Goal: Transaction & Acquisition: Purchase product/service

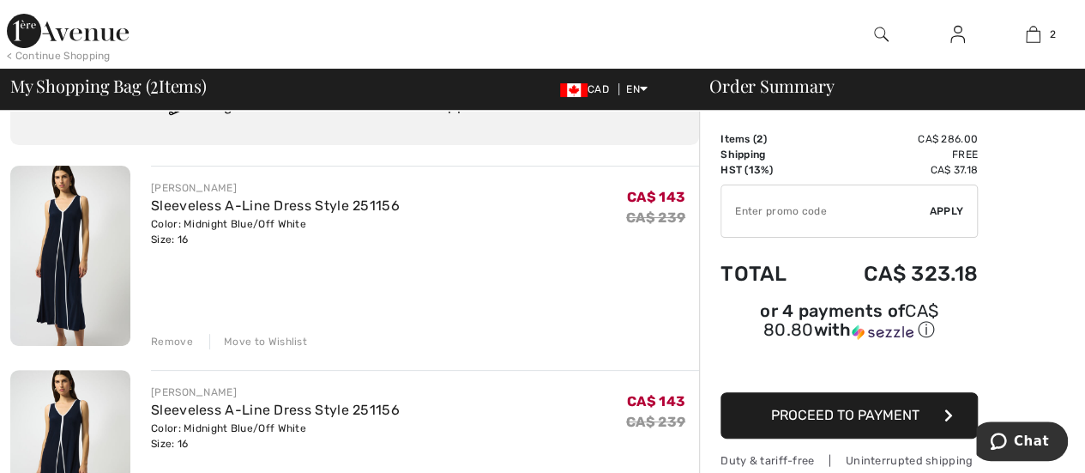
scroll to position [172, 0]
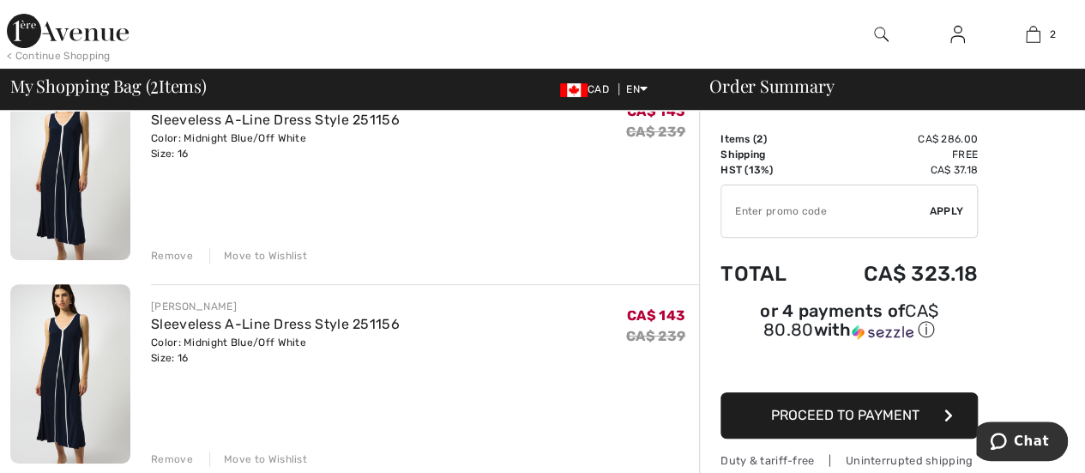
click at [176, 454] on div "Remove" at bounding box center [172, 458] width 42 height 15
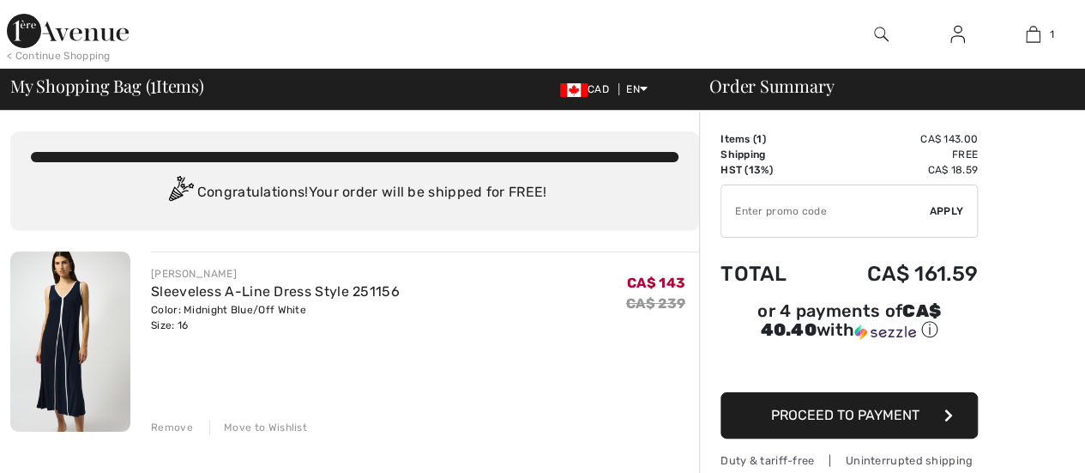
scroll to position [0, 0]
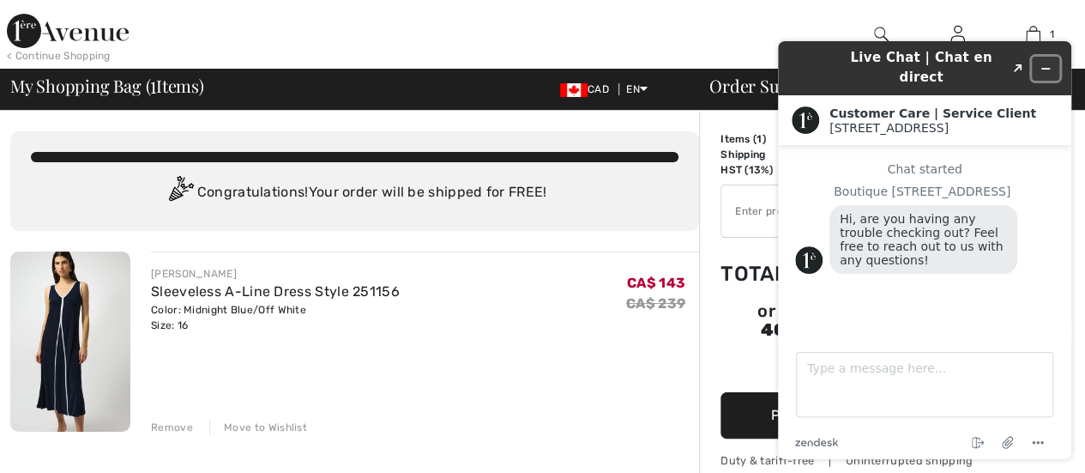
click at [1041, 63] on icon "Minimize widget" at bounding box center [1045, 69] width 12 height 12
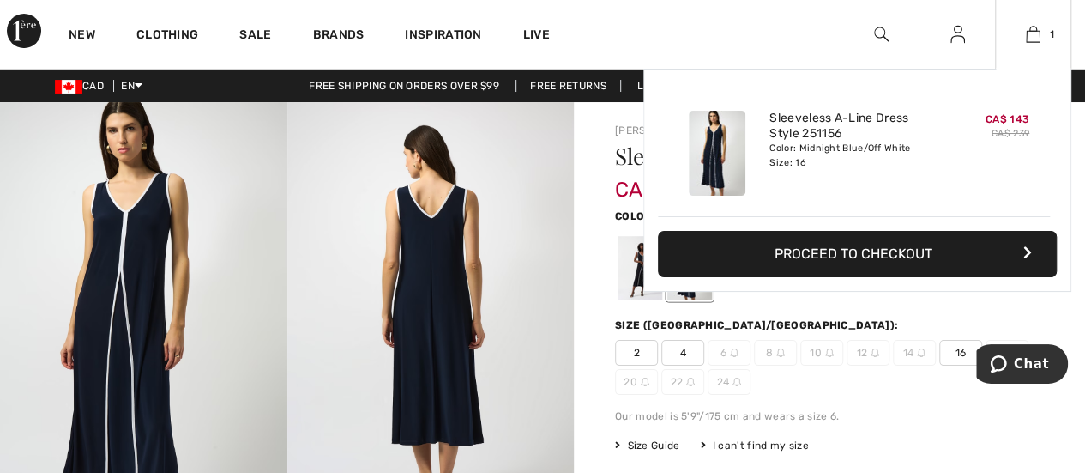
click at [870, 260] on button "Proceed to Checkout" at bounding box center [857, 254] width 399 height 46
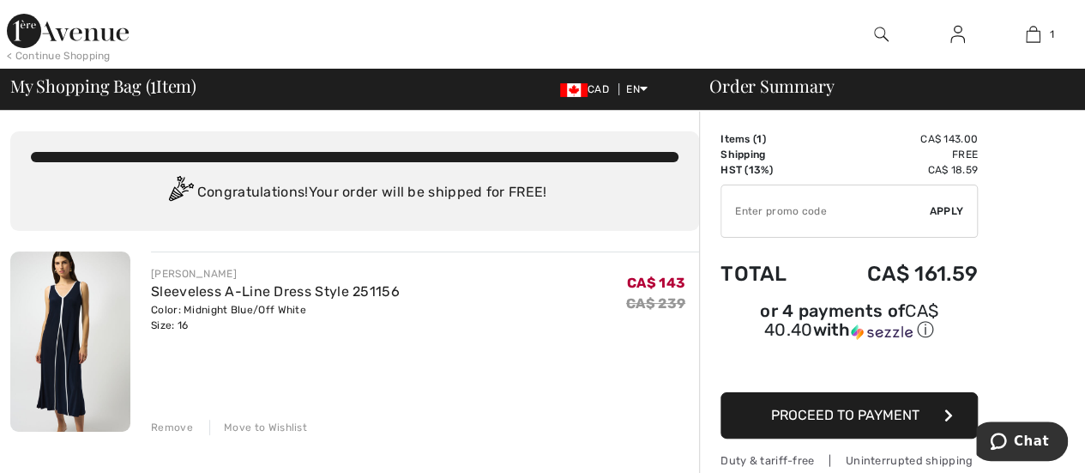
scroll to position [172, 0]
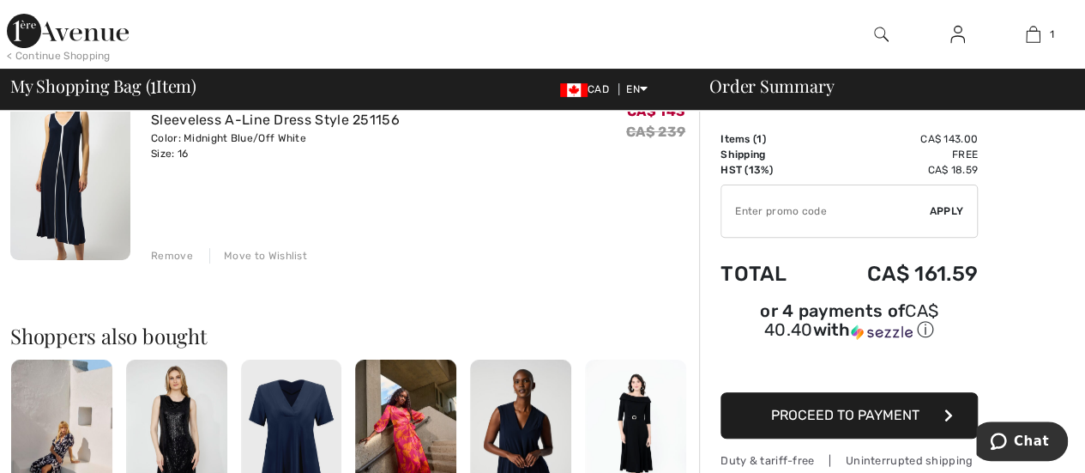
click at [798, 215] on input "TEXT" at bounding box center [825, 210] width 208 height 51
type input "NEW15"
click at [949, 207] on span "Apply" at bounding box center [947, 210] width 34 height 15
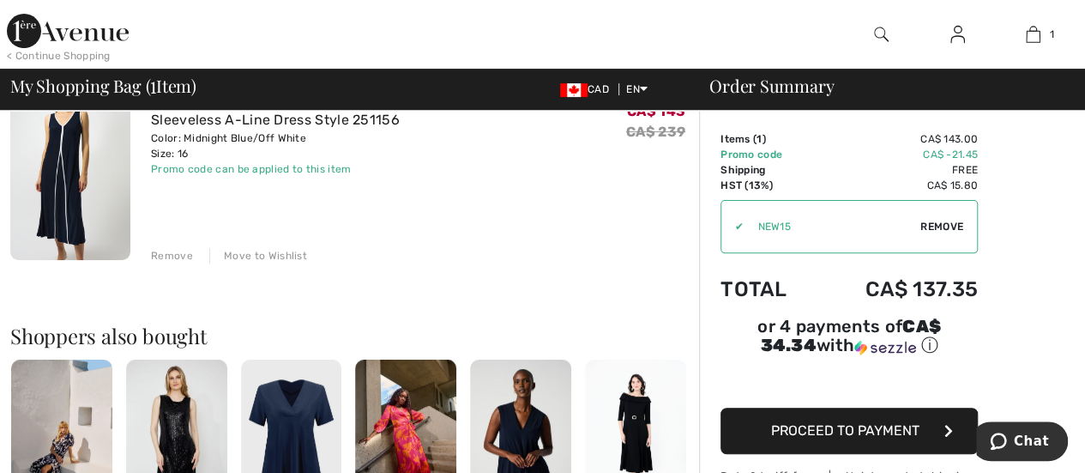
scroll to position [343, 0]
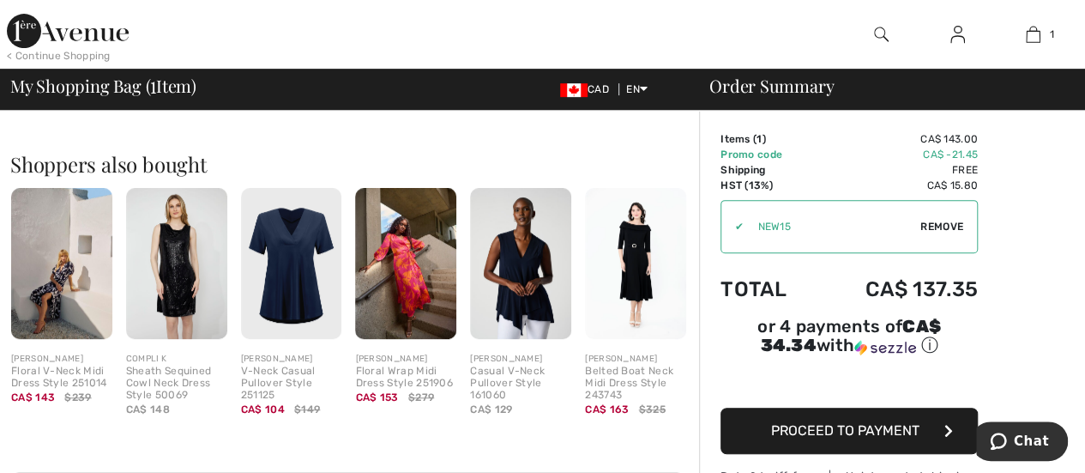
click at [833, 422] on span "Proceed to Payment" at bounding box center [845, 430] width 148 height 16
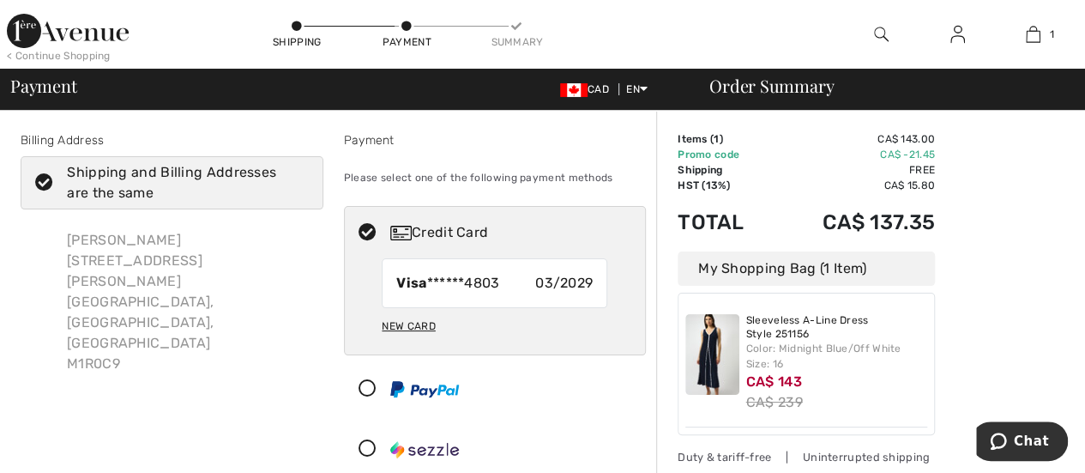
click at [364, 443] on icon at bounding box center [367, 449] width 45 height 18
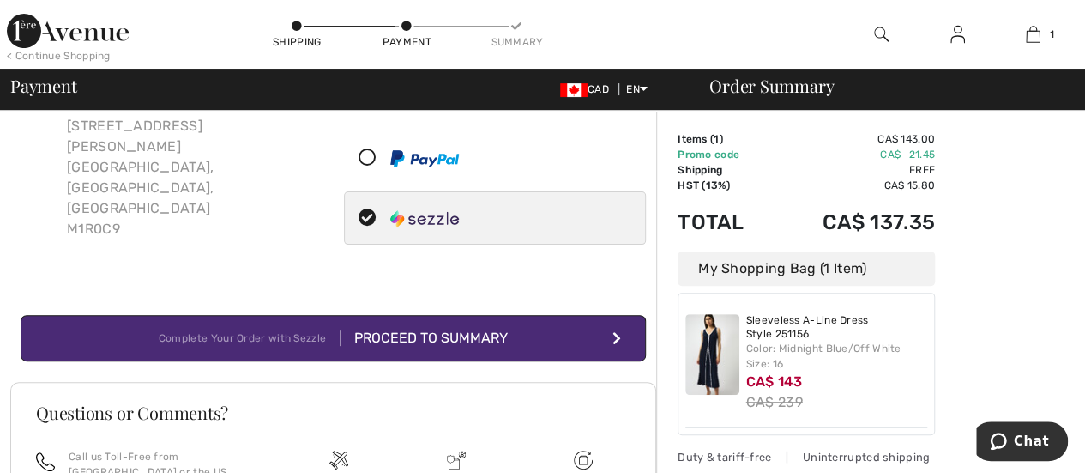
scroll to position [120, 0]
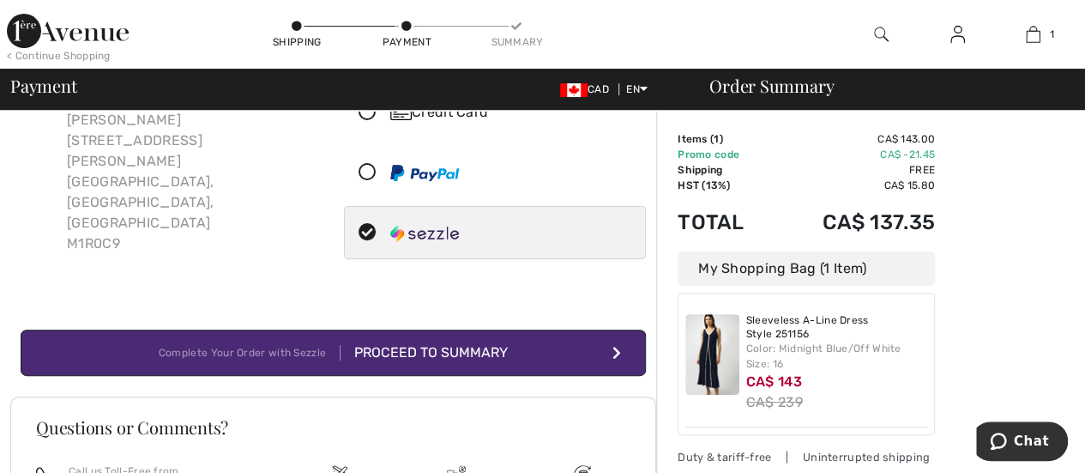
click at [451, 349] on div "Proceed to Summary" at bounding box center [423, 352] width 167 height 21
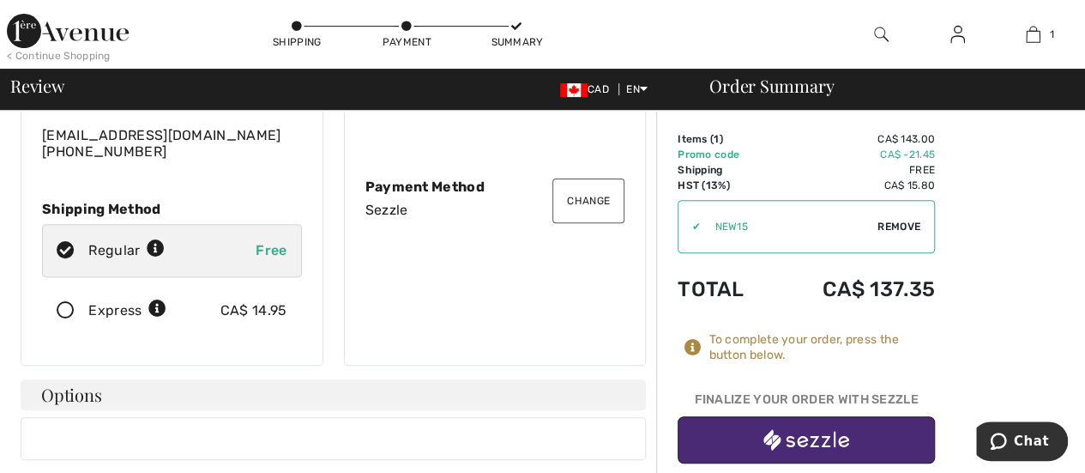
scroll to position [202, 0]
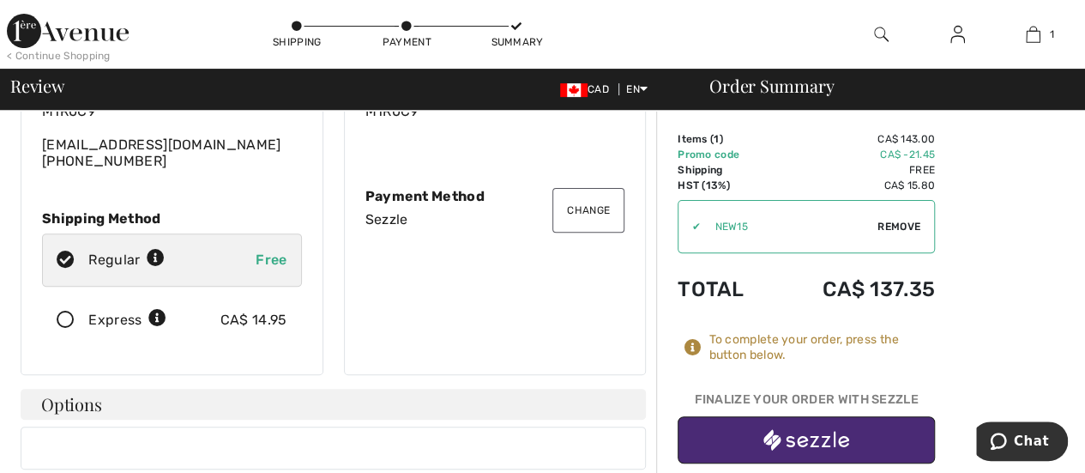
click at [798, 441] on img "button" at bounding box center [806, 439] width 86 height 21
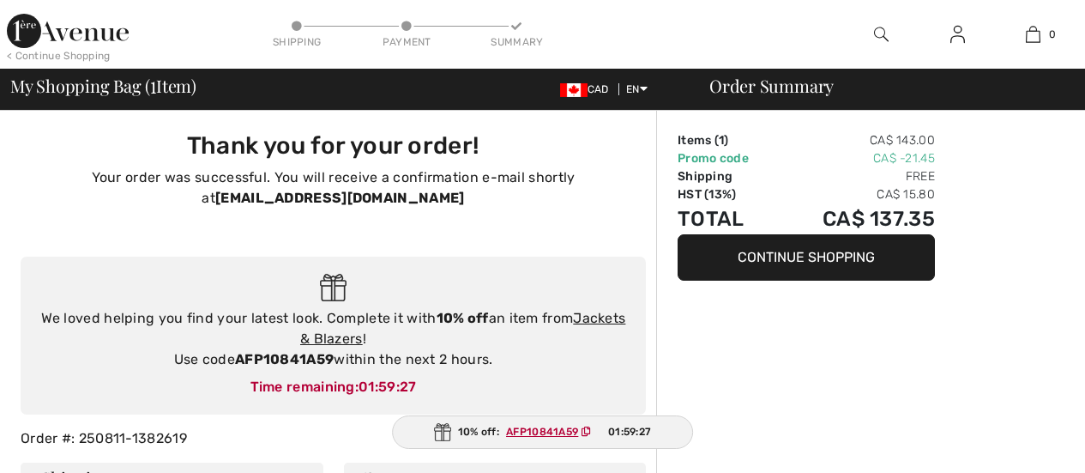
checkbox input "true"
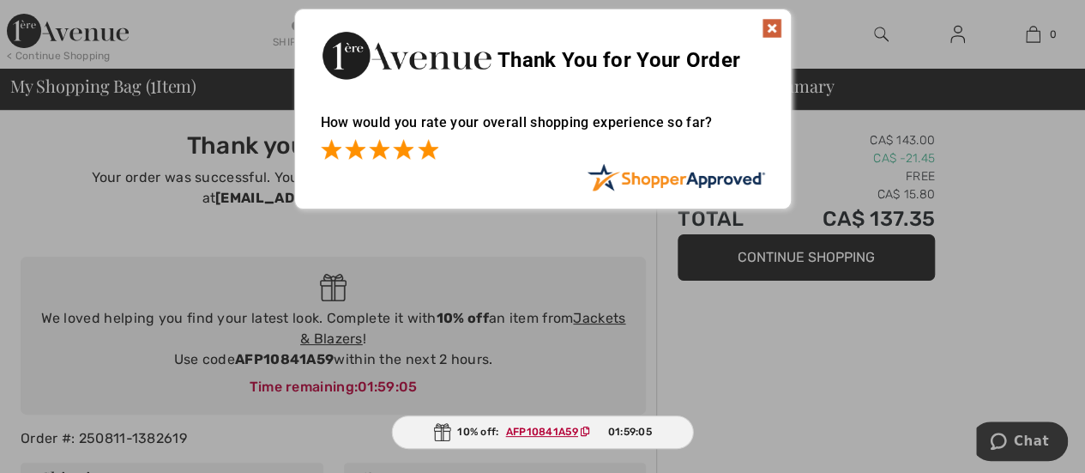
click at [427, 147] on span at bounding box center [428, 149] width 21 height 21
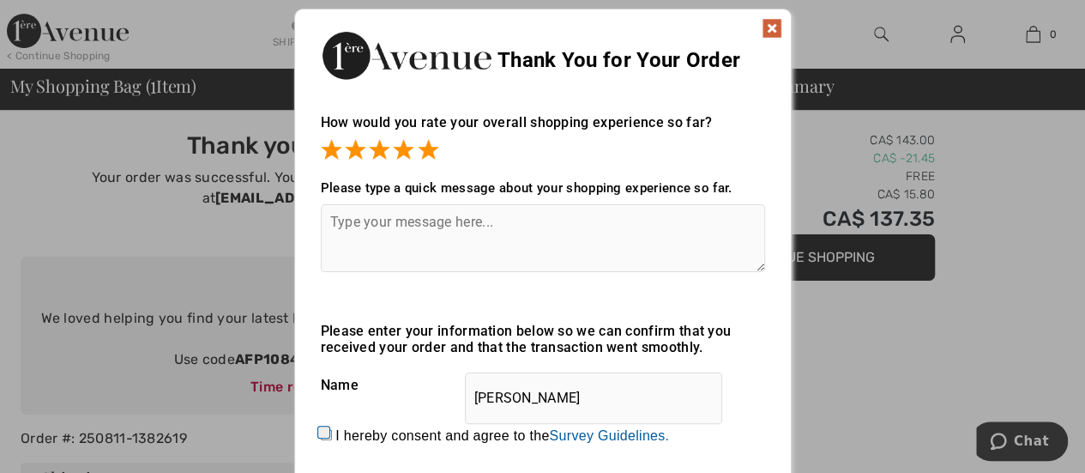
click at [388, 219] on textarea at bounding box center [543, 238] width 444 height 68
click at [774, 27] on img at bounding box center [772, 28] width 21 height 21
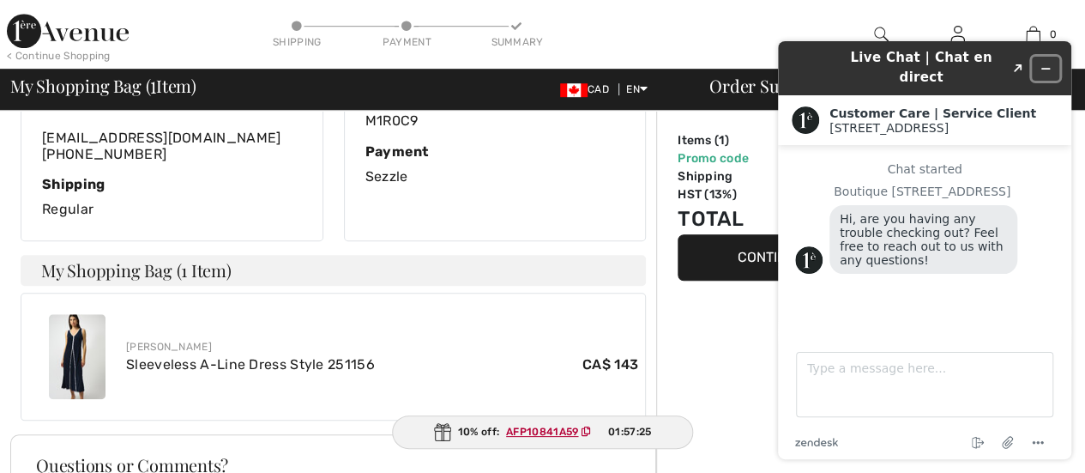
click at [1045, 69] on icon "Minimize widget" at bounding box center [1046, 69] width 8 height 0
